Goal: Check status: Check status

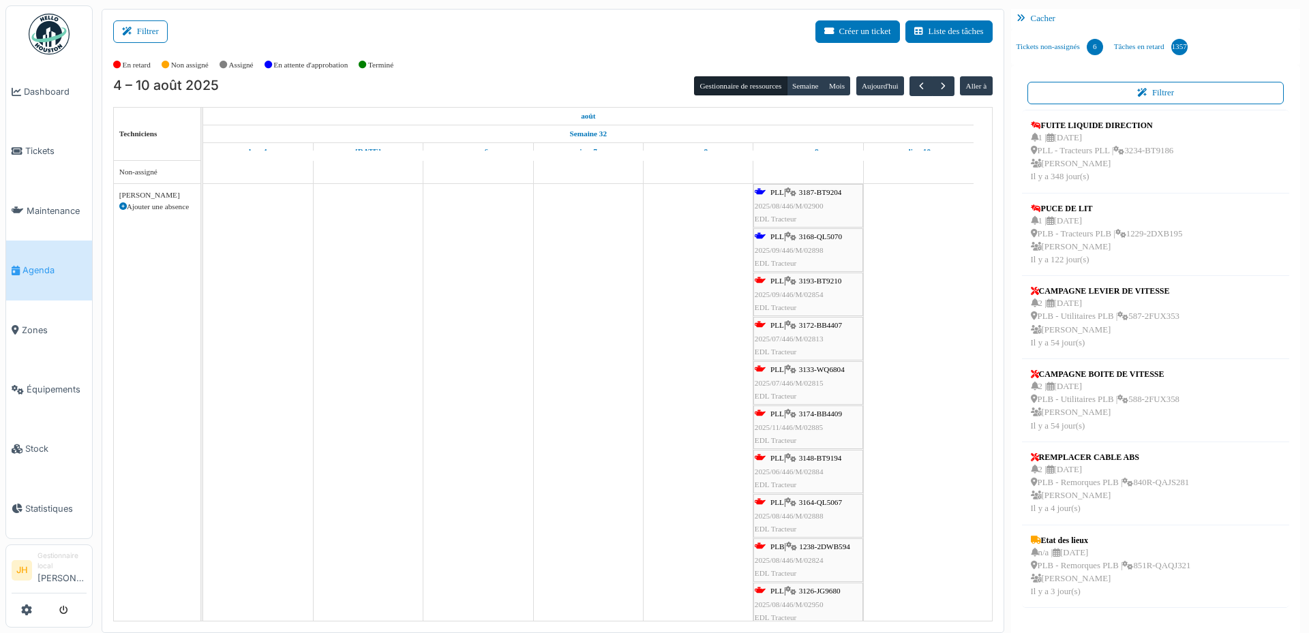
click at [832, 192] on span "3187-BT9204" at bounding box center [820, 192] width 43 height 8
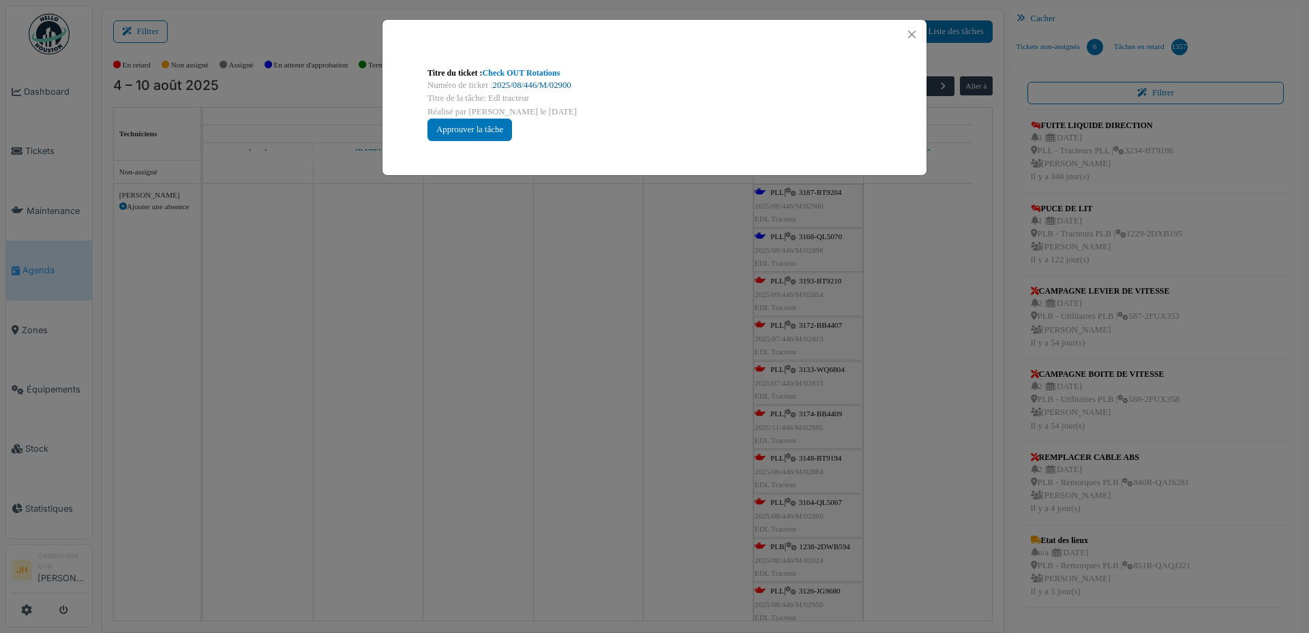
click at [564, 85] on link "2025/08/446/M/02900" at bounding box center [532, 85] width 78 height 10
click at [914, 33] on button "Close" at bounding box center [912, 34] width 18 height 18
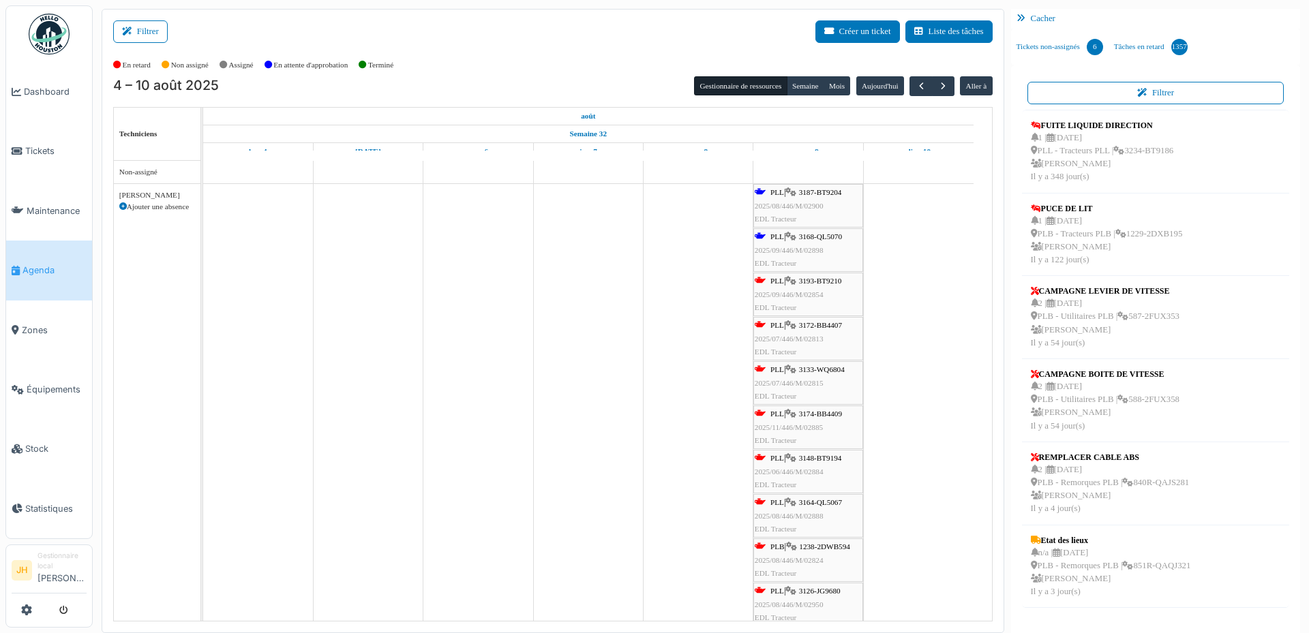
click at [814, 235] on span "3168-QL5070" at bounding box center [820, 236] width 43 height 8
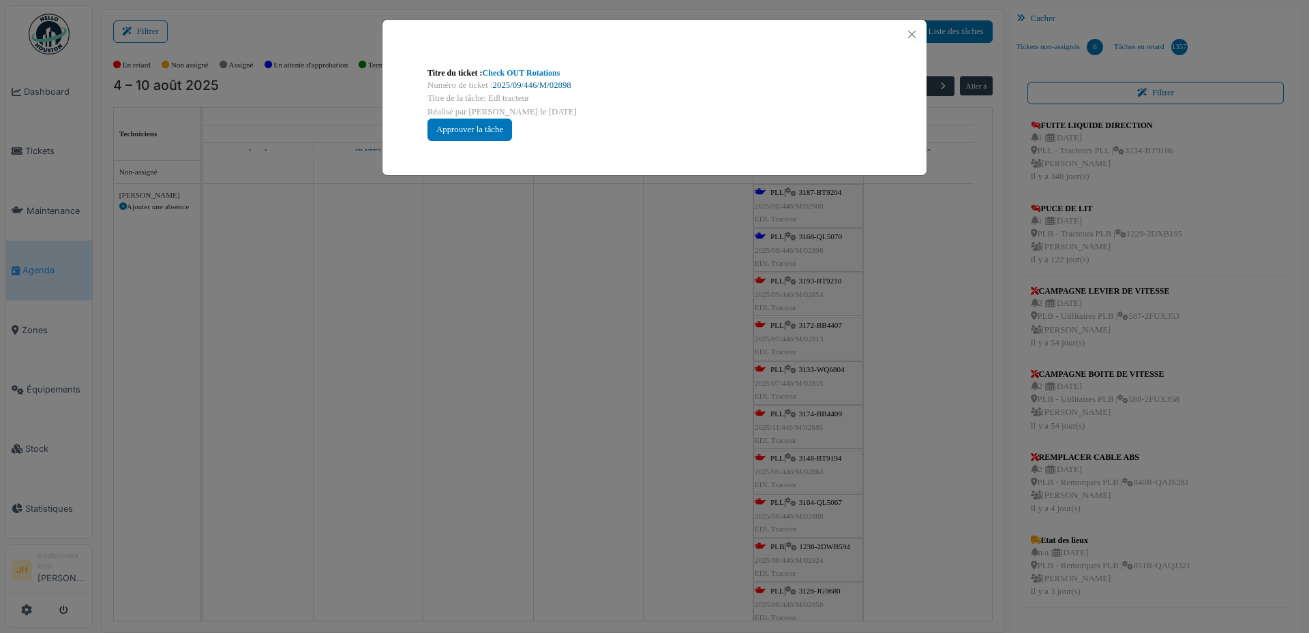
click at [564, 88] on link "2025/09/446/M/02898" at bounding box center [532, 85] width 78 height 10
click at [915, 35] on button "Close" at bounding box center [912, 34] width 18 height 18
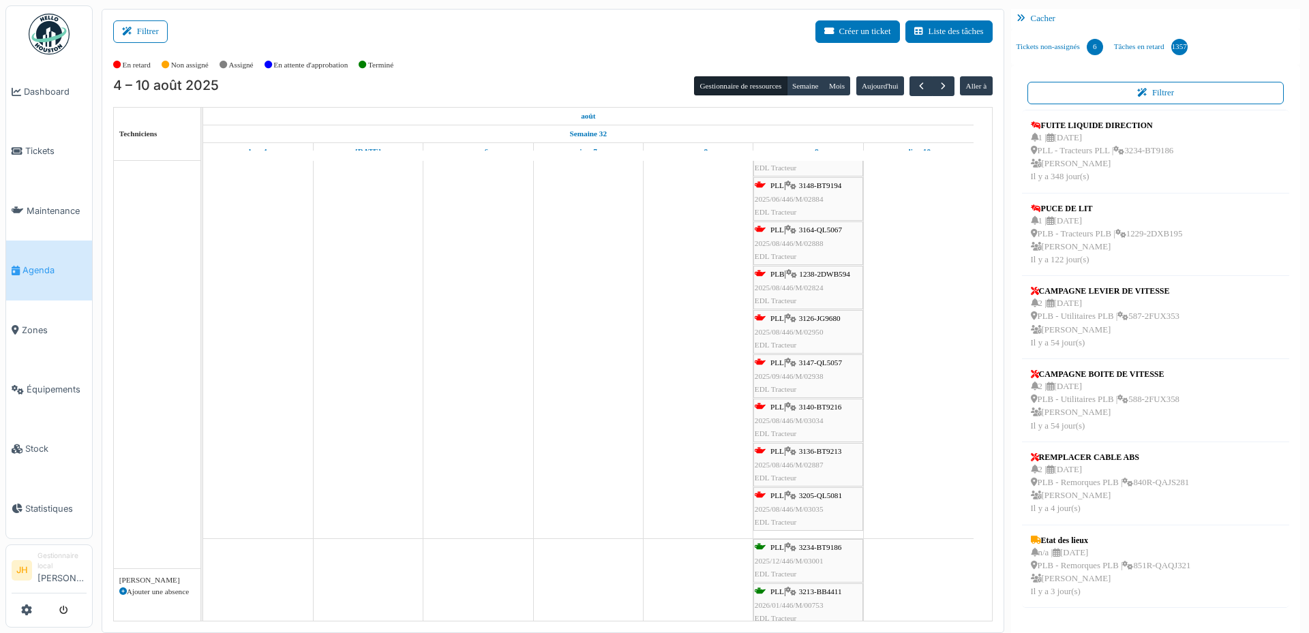
scroll to position [273, 0]
click at [821, 496] on span "3205-QL5081" at bounding box center [820, 496] width 43 height 8
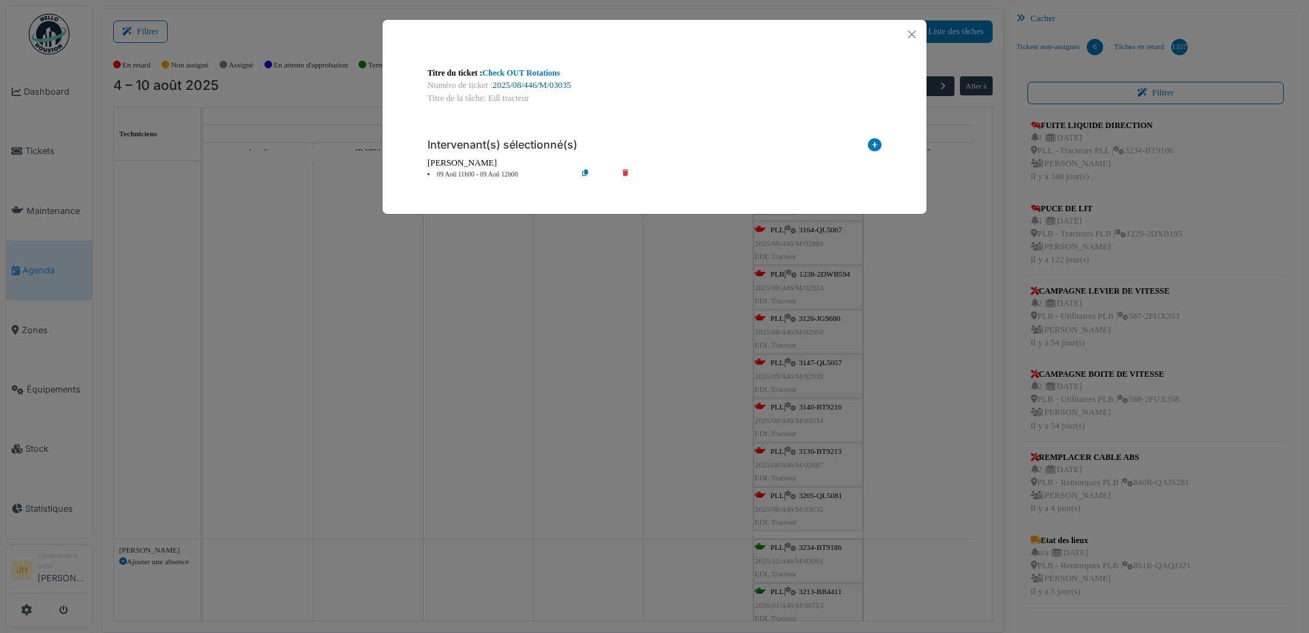
click at [532, 86] on link "2025/08/446/M/03035" at bounding box center [532, 85] width 78 height 10
click at [912, 29] on button "Close" at bounding box center [912, 34] width 18 height 18
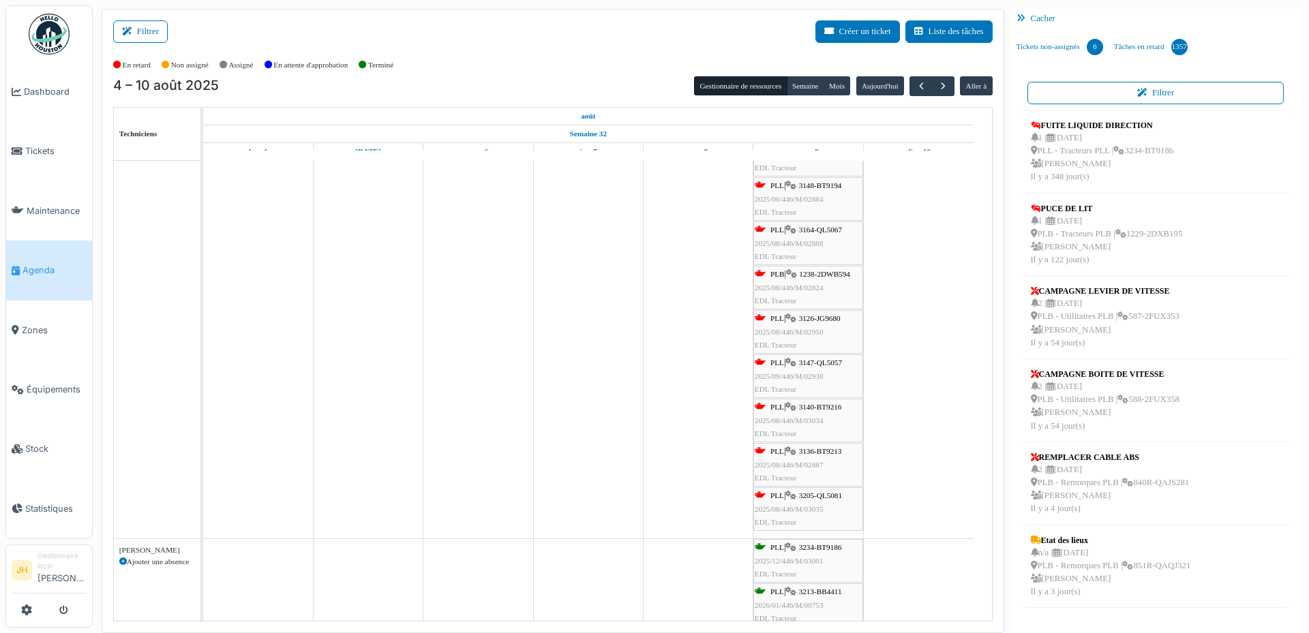
click at [829, 489] on link "PLL | 3205-QL5081 2025/08/446/M/03035 EDL Tracteur" at bounding box center [808, 509] width 110 height 44
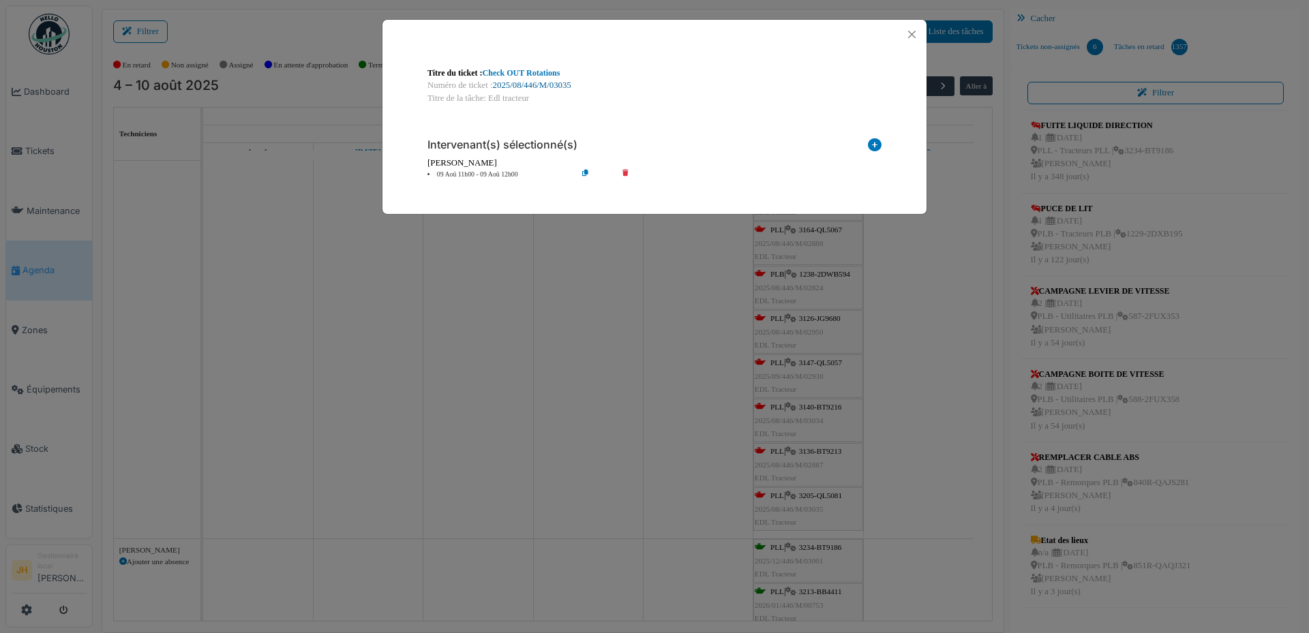
click at [565, 86] on link "2025/08/446/M/03035" at bounding box center [532, 85] width 78 height 10
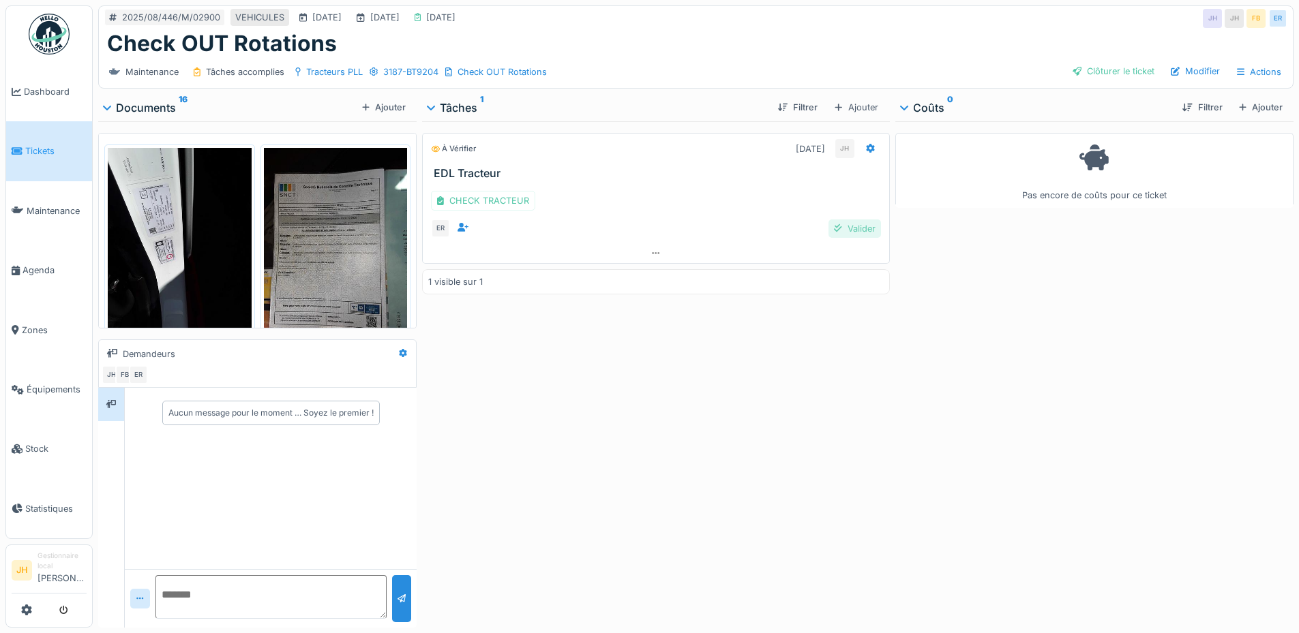
click at [859, 228] on div "Valider" at bounding box center [854, 229] width 52 height 18
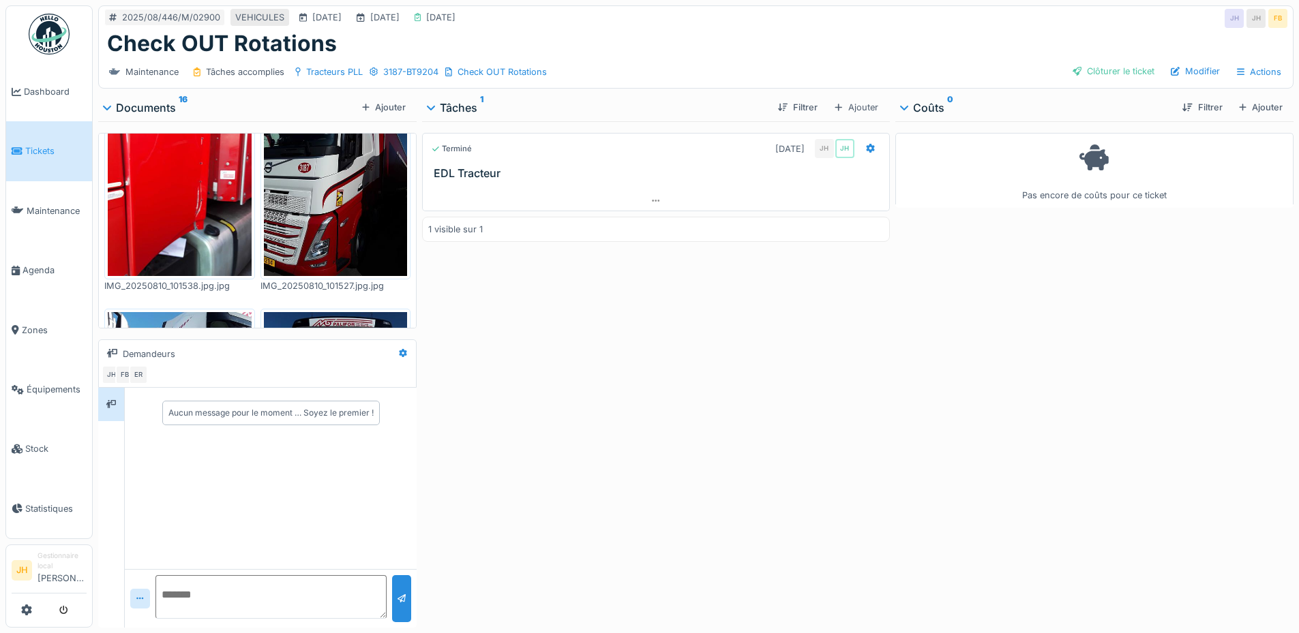
scroll to position [1404, 0]
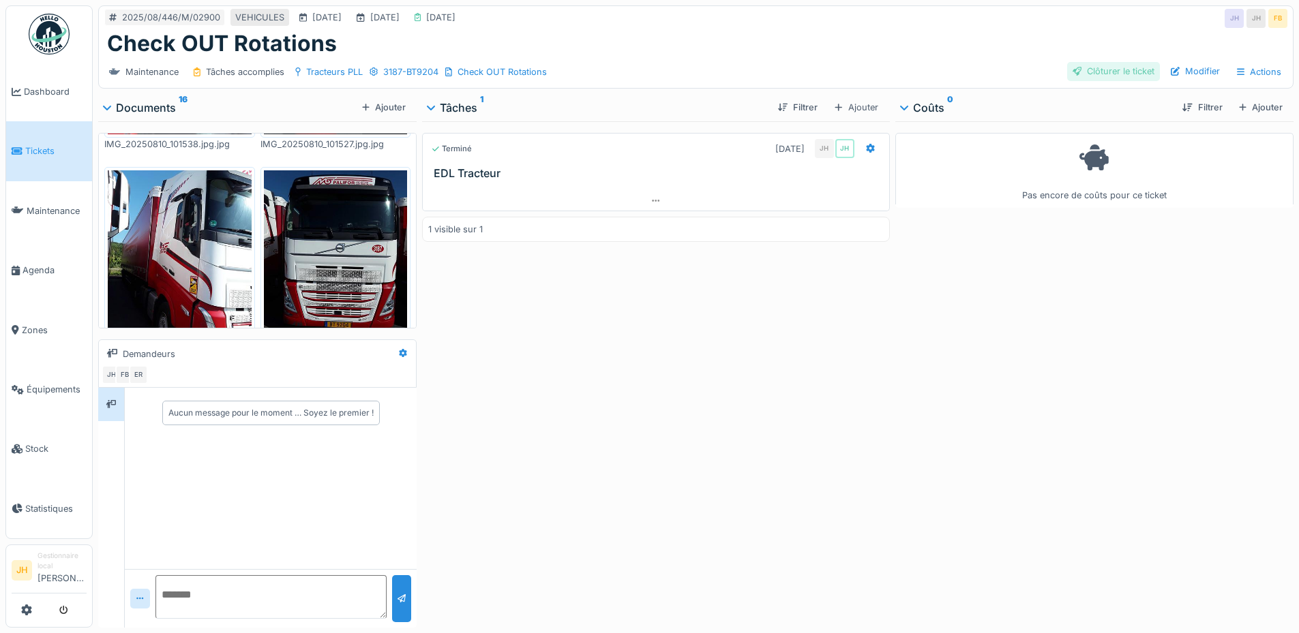
click at [1113, 66] on div "Clôturer le ticket" at bounding box center [1113, 71] width 93 height 18
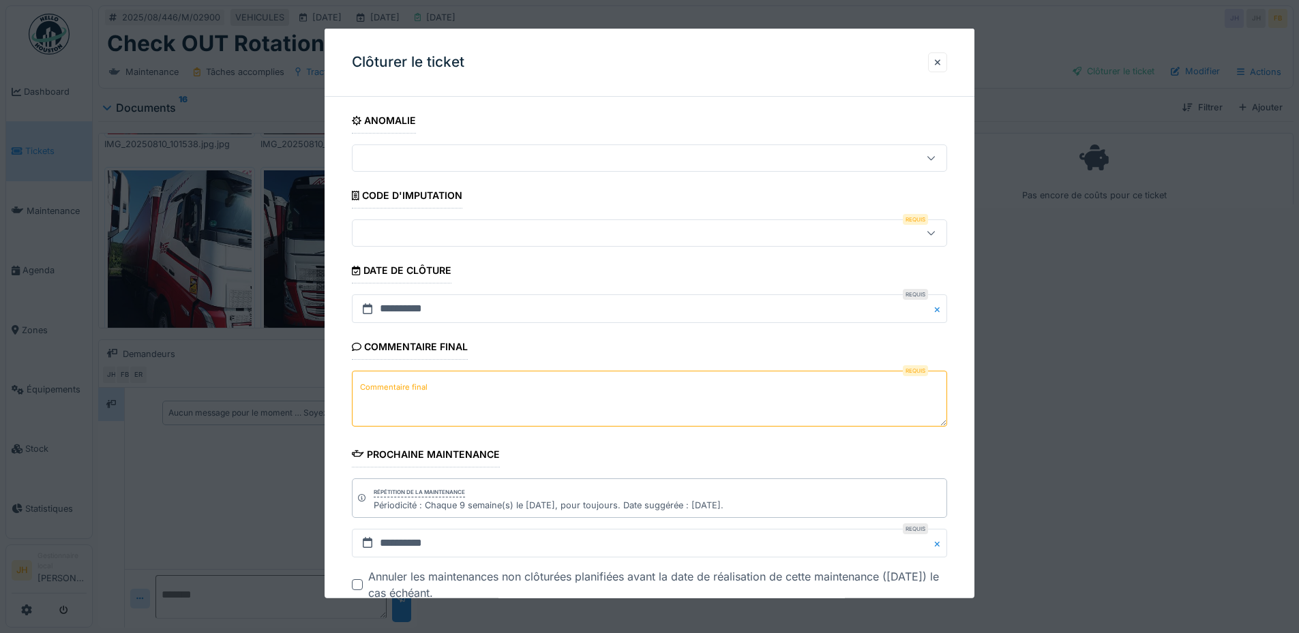
click at [504, 235] on div at bounding box center [614, 233] width 513 height 15
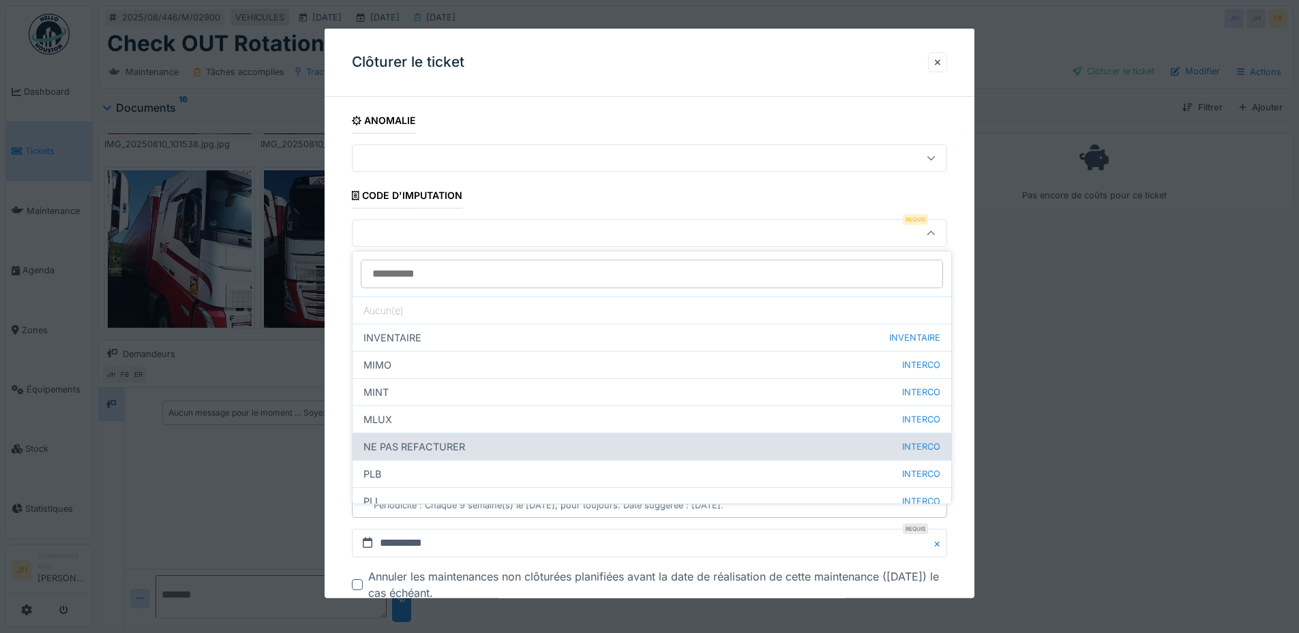
click at [462, 445] on div "NE PAS REFACTURER INTERCO" at bounding box center [651, 446] width 599 height 27
type input "****"
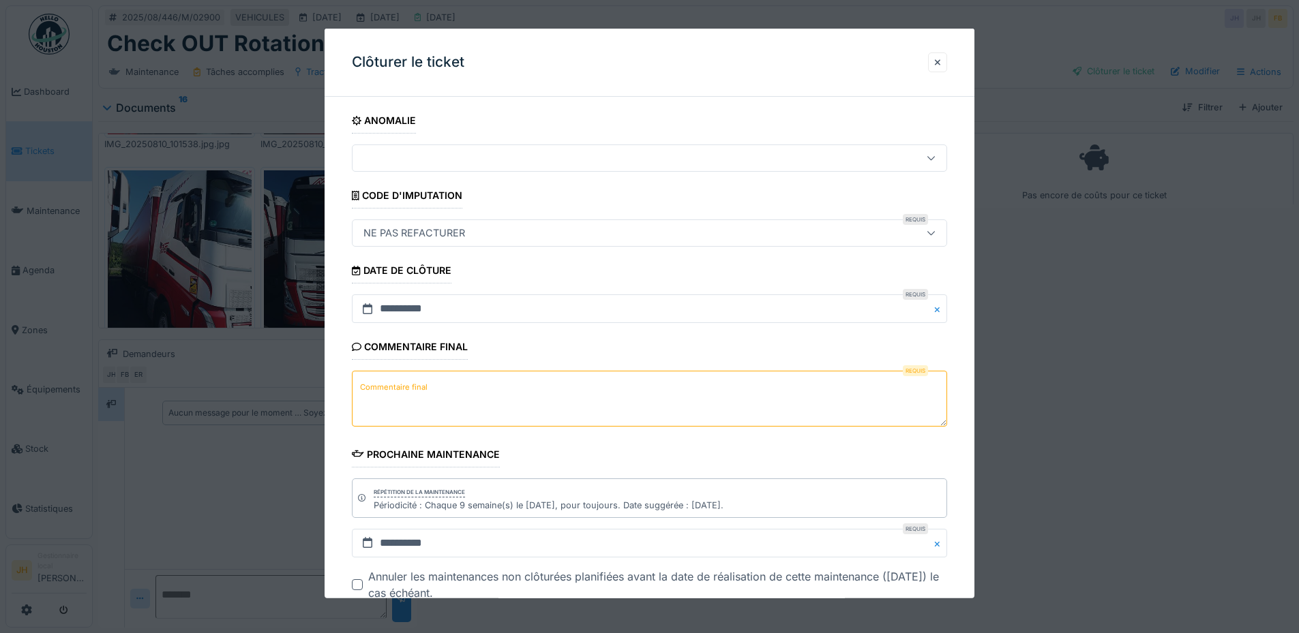
click at [416, 390] on label "Commentaire final" at bounding box center [393, 386] width 73 height 17
click at [416, 390] on textarea "Commentaire final" at bounding box center [649, 399] width 595 height 56
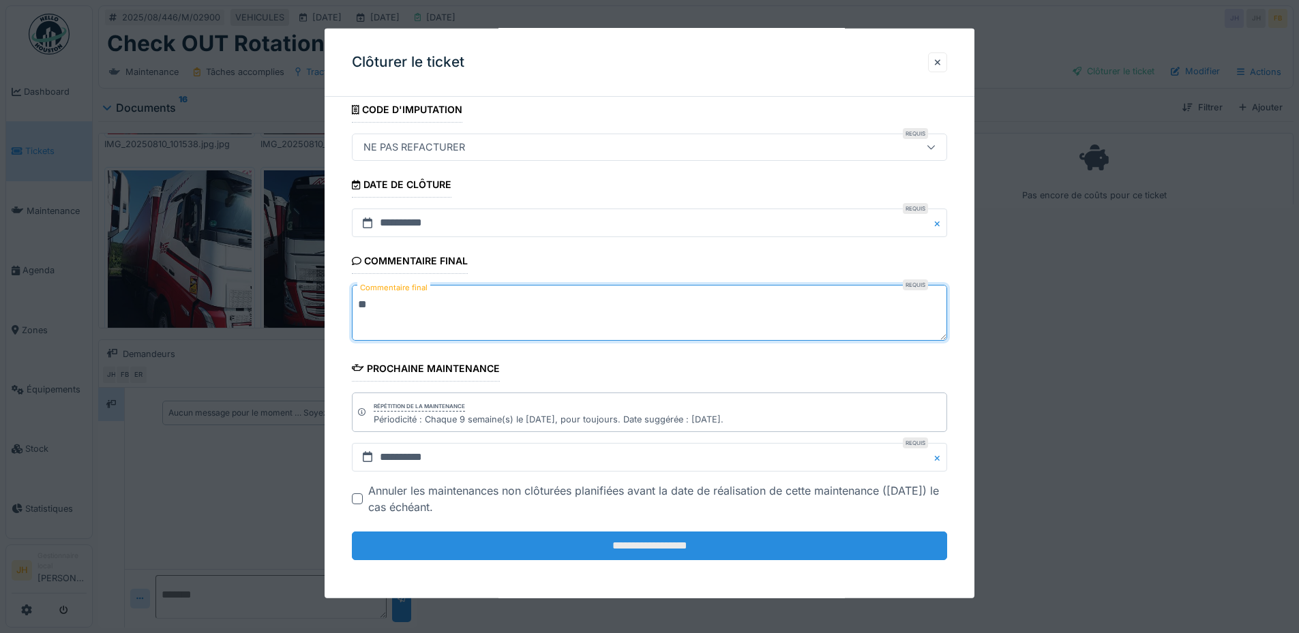
scroll to position [10, 0]
type textarea "**"
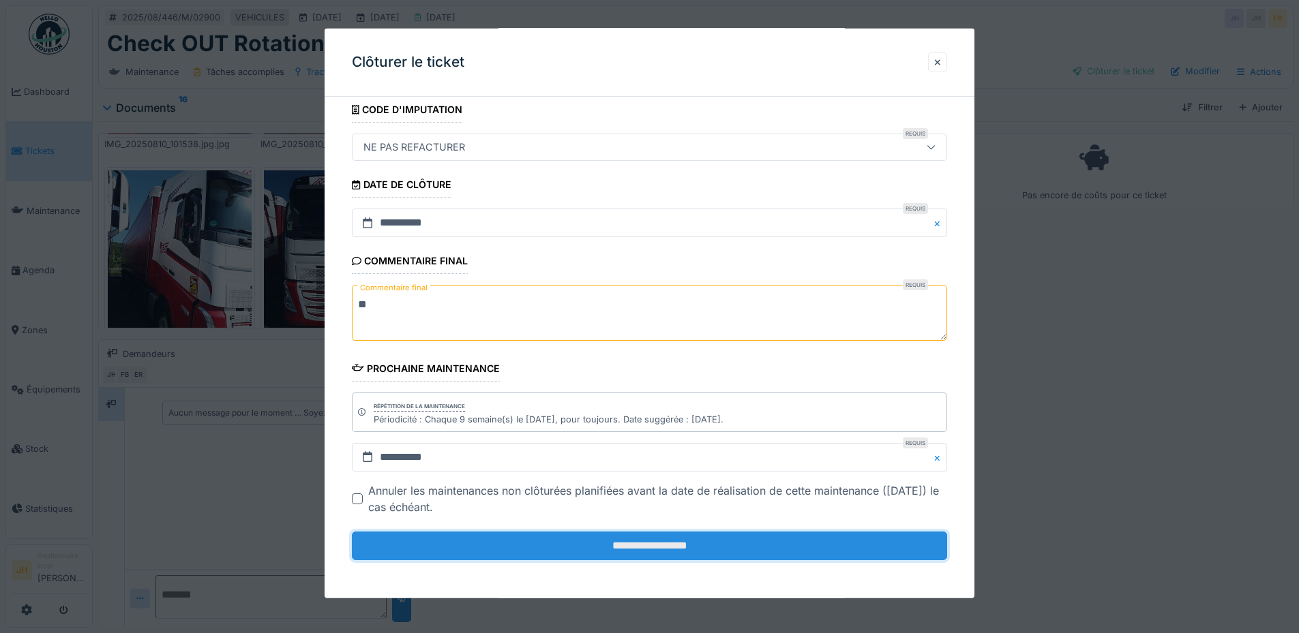
click at [637, 554] on input "**********" at bounding box center [649, 546] width 595 height 29
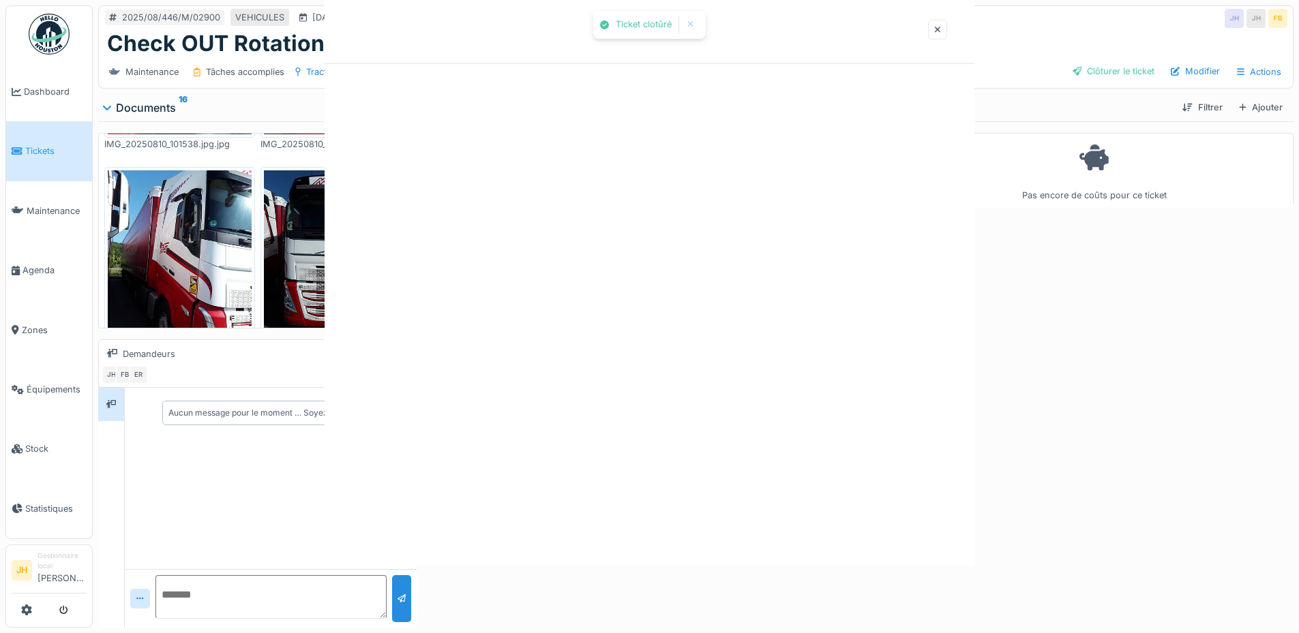
scroll to position [0, 0]
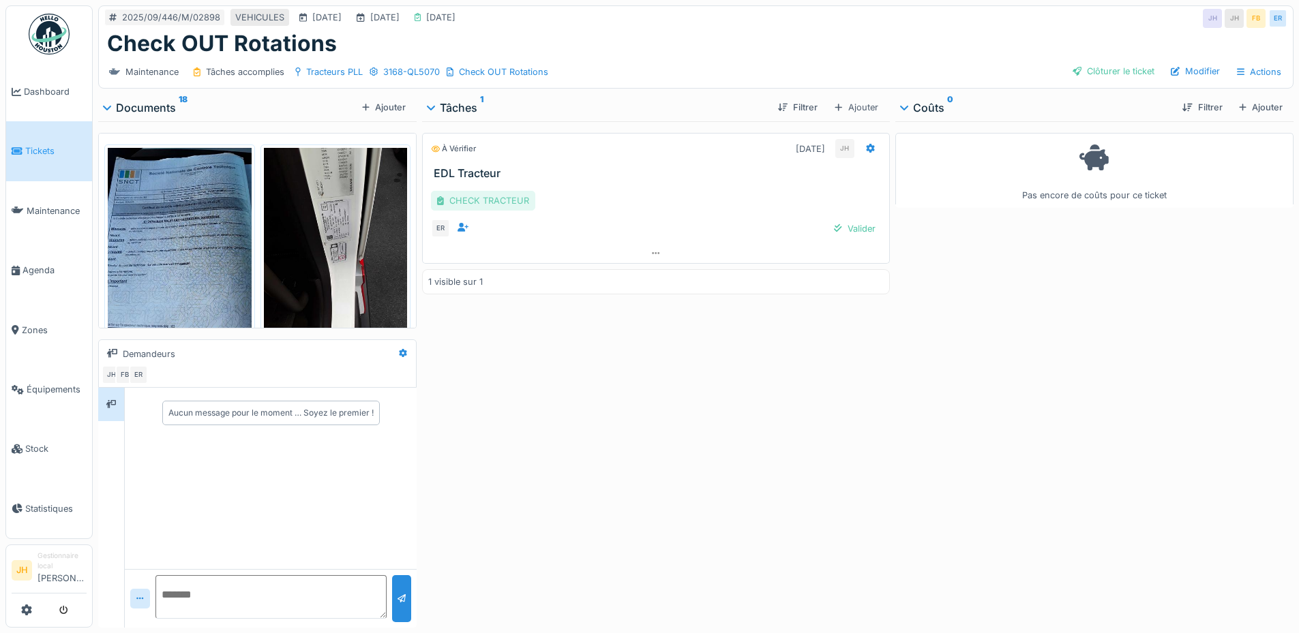
click at [480, 205] on div "CHECK TRACTEUR" at bounding box center [483, 201] width 104 height 20
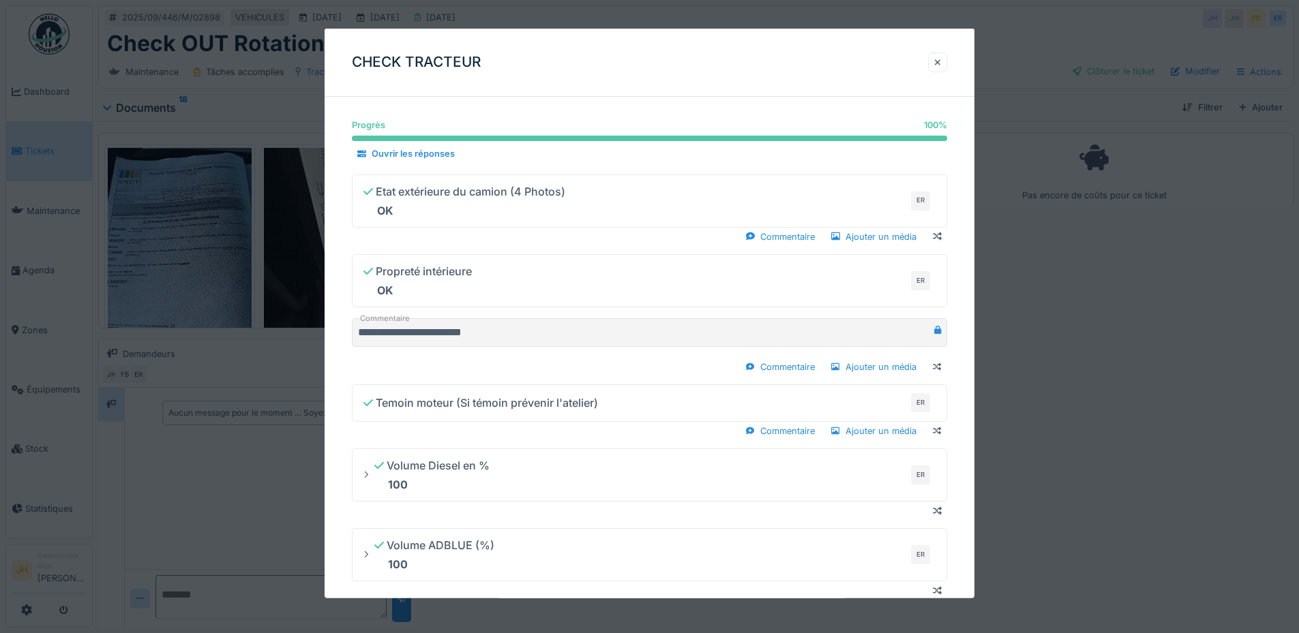
click at [937, 63] on div at bounding box center [937, 62] width 19 height 20
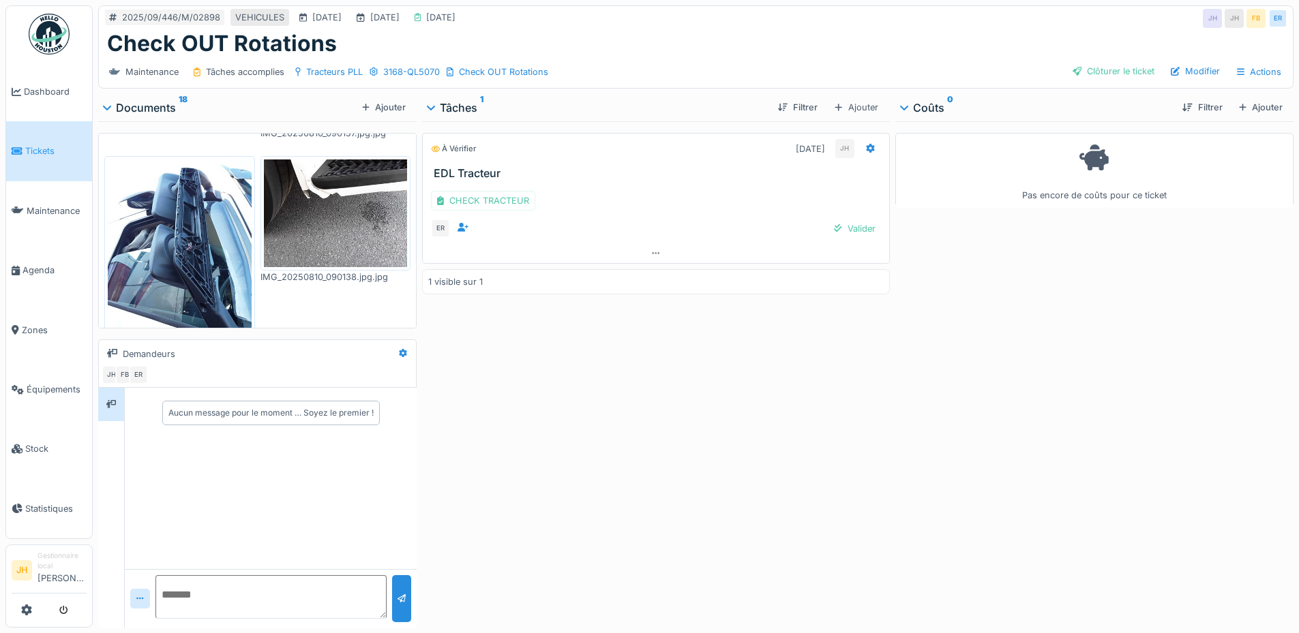
scroll to position [1430, 0]
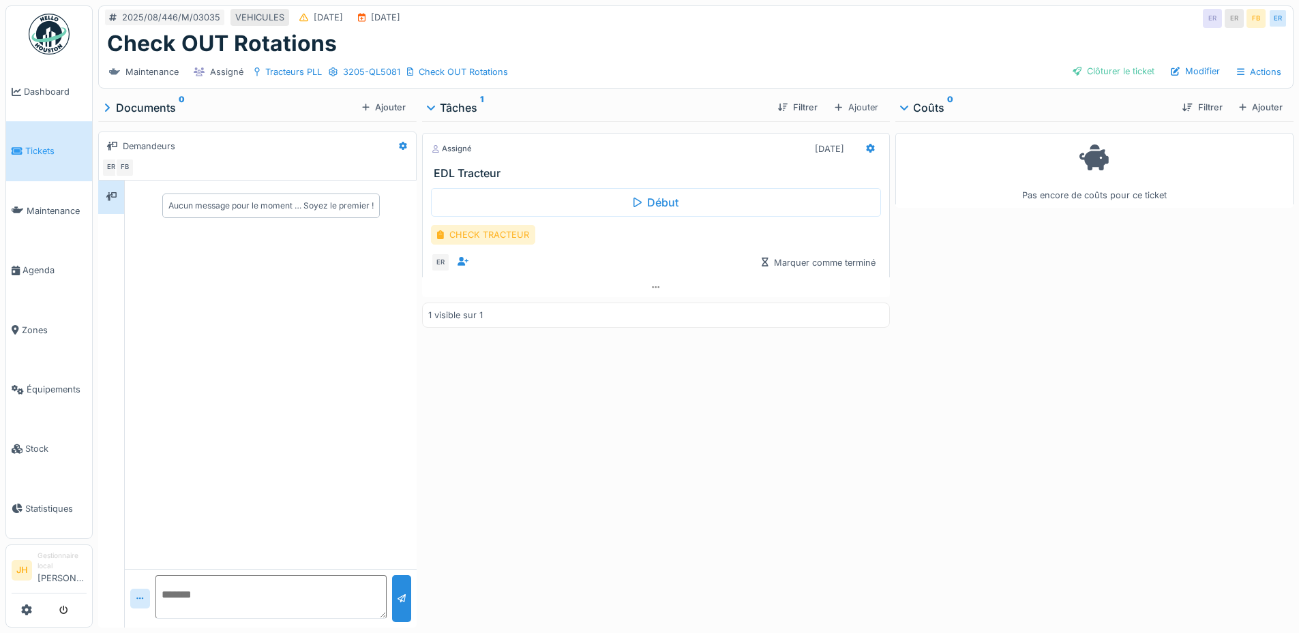
click at [465, 232] on div "CHECK TRACTEUR" at bounding box center [483, 235] width 104 height 20
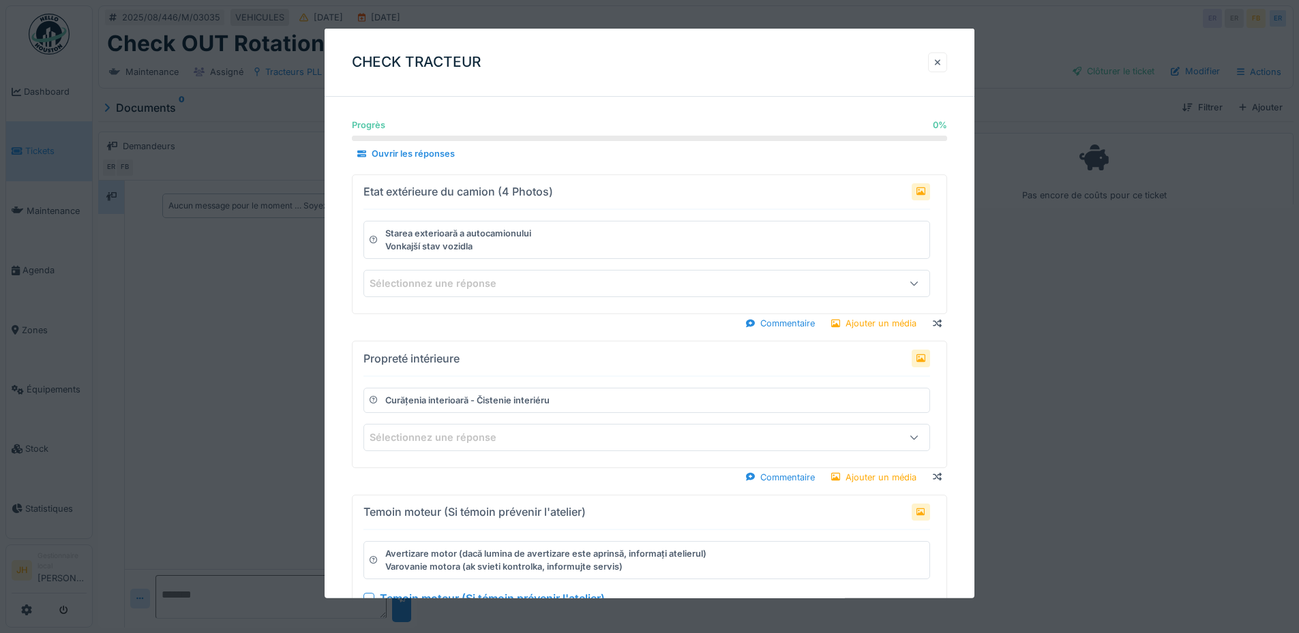
click at [941, 59] on div at bounding box center [937, 62] width 7 height 13
